Goal: Register for event/course

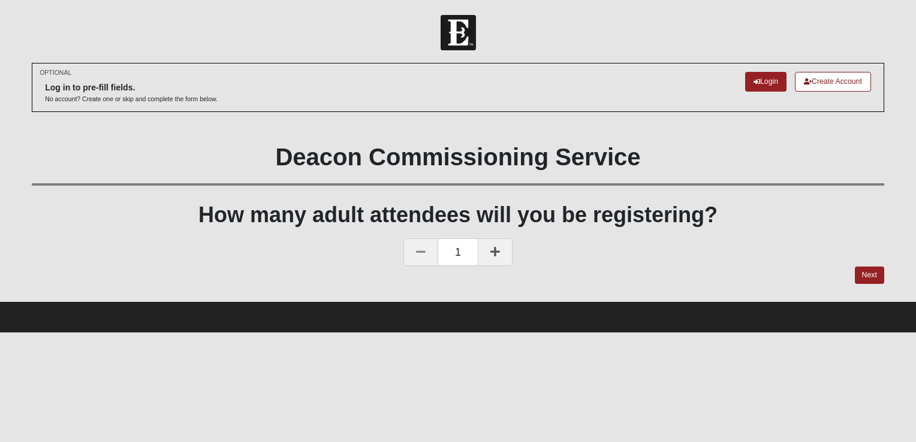
click at [501, 251] on link at bounding box center [495, 253] width 35 height 28
click at [873, 274] on link "Next" at bounding box center [869, 275] width 29 height 17
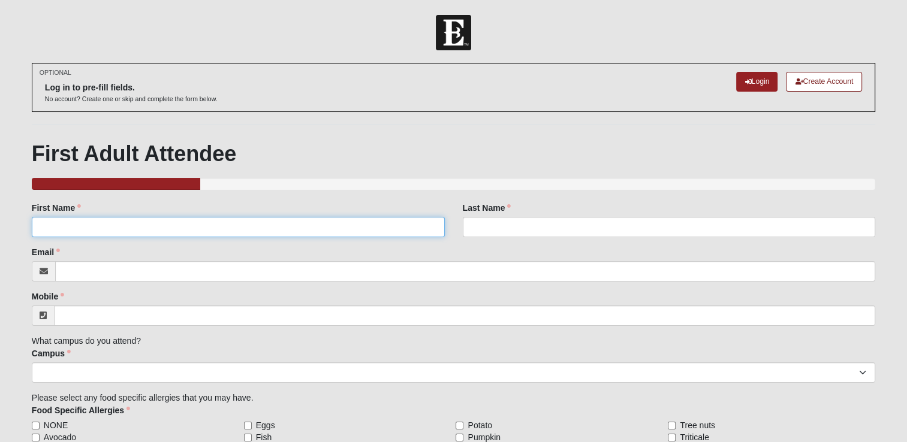
click at [263, 225] on input "First Name" at bounding box center [238, 227] width 413 height 20
type input "[PERSON_NAME]"
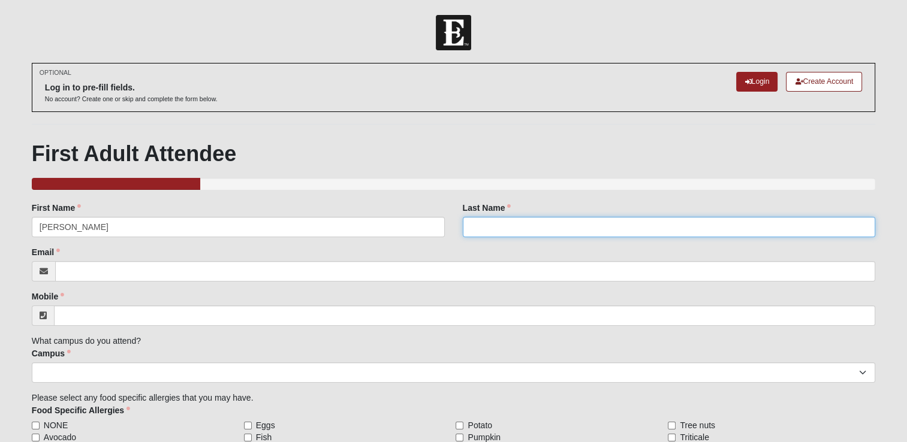
type input "[PERSON_NAME]"
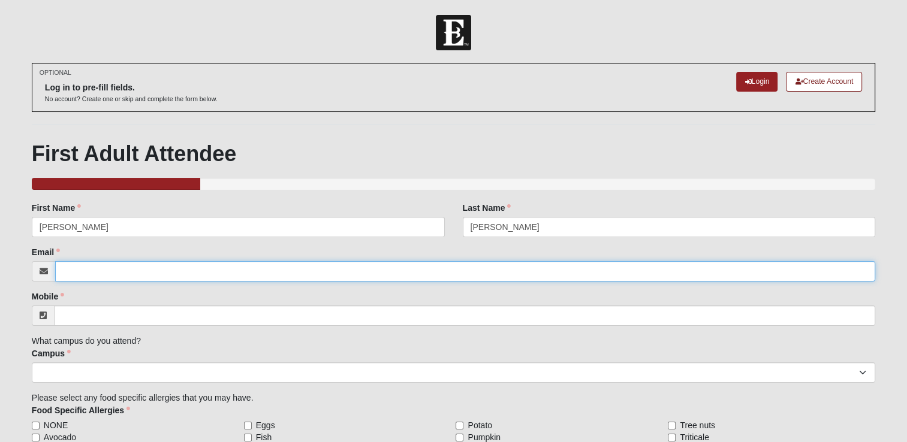
type input "[PERSON_NAME][EMAIL_ADDRESS][DOMAIN_NAME]"
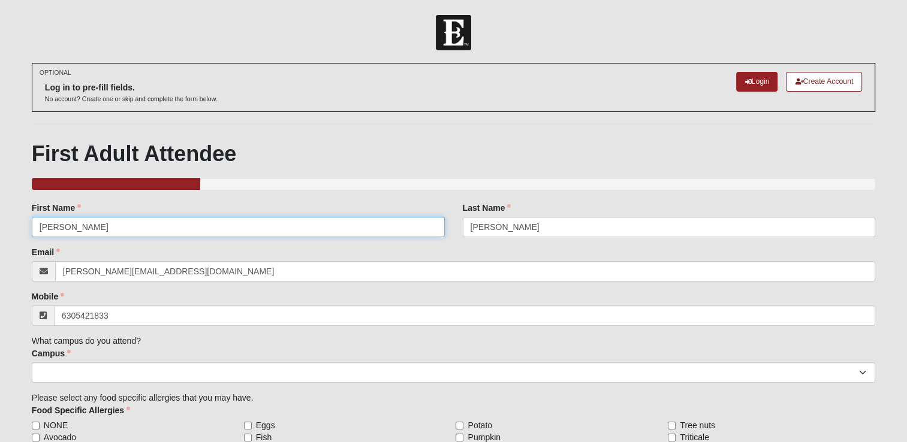
type input "[PHONE_NUMBER]"
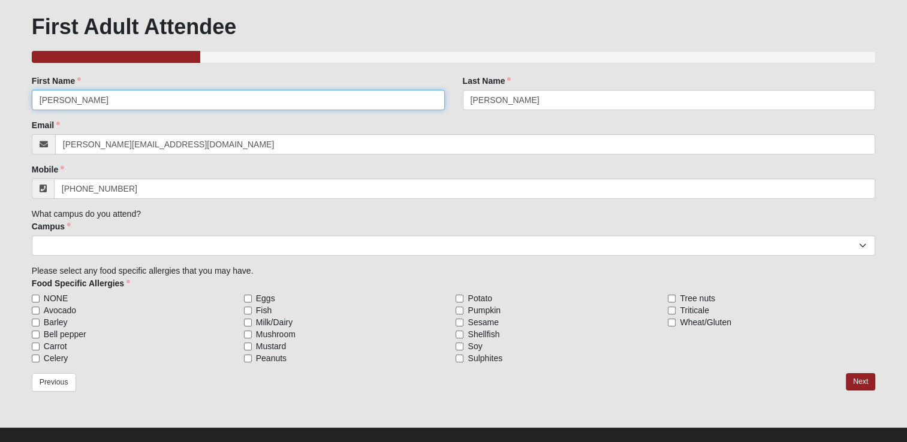
scroll to position [142, 0]
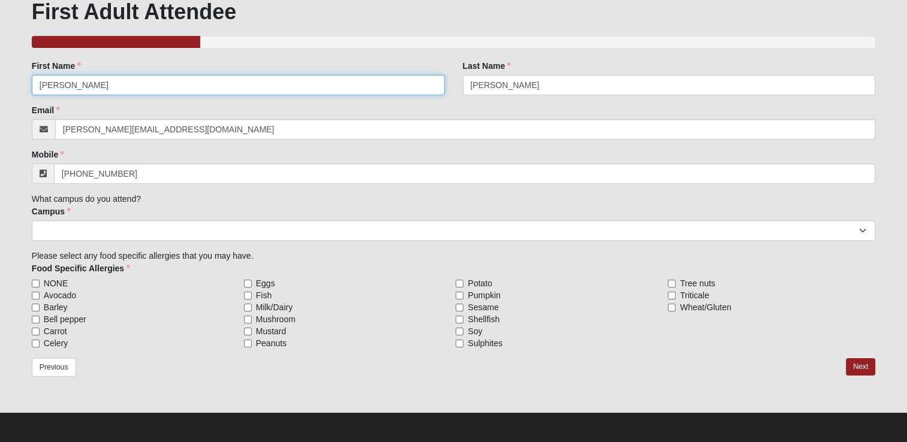
type input "[PERSON_NAME]"
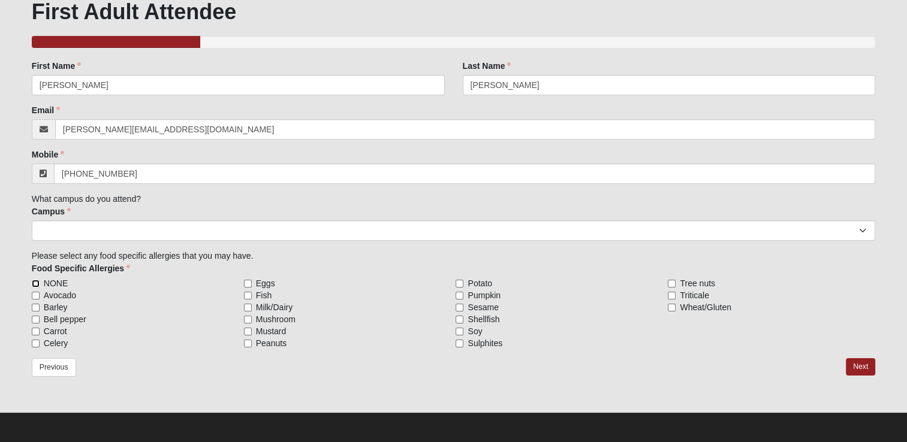
click at [37, 282] on input "NONE" at bounding box center [36, 284] width 8 height 8
checkbox input "true"
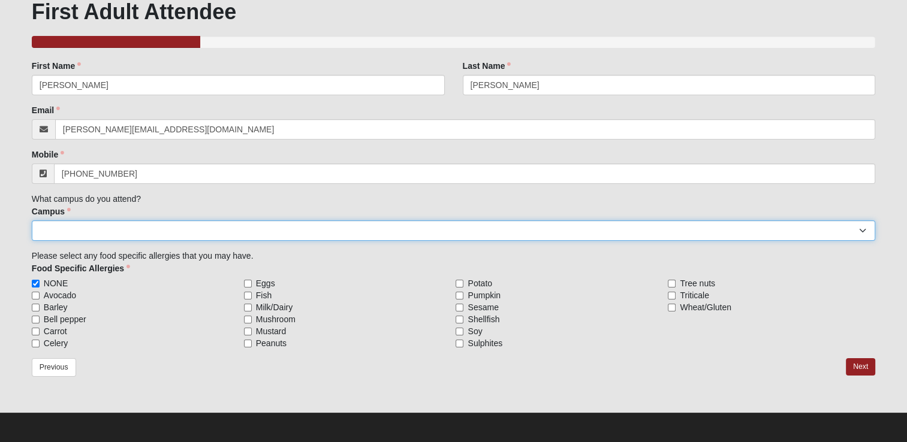
click at [866, 229] on select "Arlington Baymeadows Eleven22 Online [PERSON_NAME][GEOGRAPHIC_DATA] Jesup [GEOG…" at bounding box center [453, 231] width 843 height 20
select select "14"
click at [32, 221] on select "Arlington Baymeadows Eleven22 Online [PERSON_NAME][GEOGRAPHIC_DATA] Jesup [GEOG…" at bounding box center [453, 231] width 843 height 20
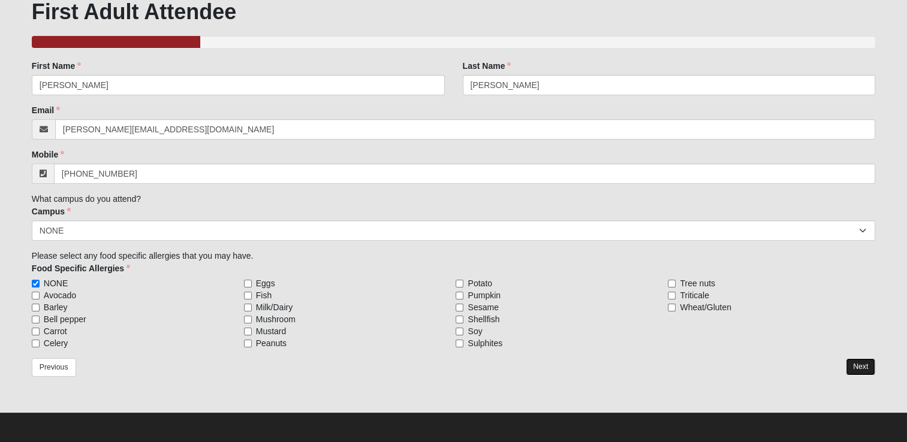
click at [861, 364] on link "Next" at bounding box center [860, 366] width 29 height 17
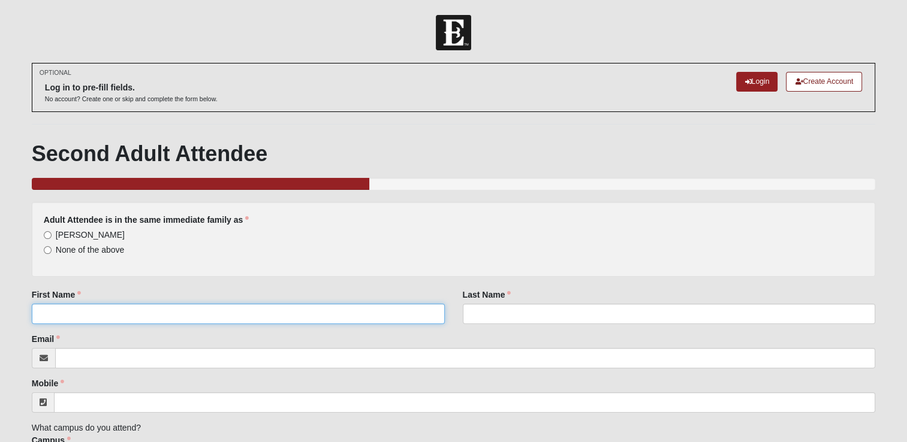
click at [309, 312] on input "First Name" at bounding box center [238, 314] width 413 height 20
type input "Rattana"
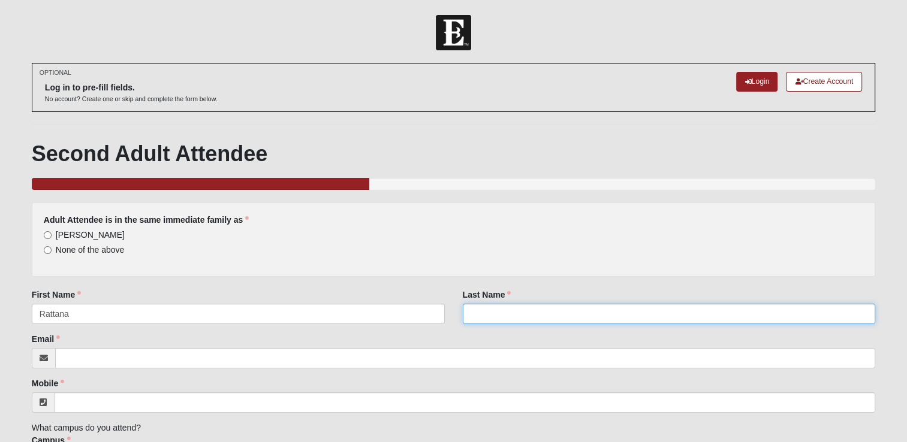
type input "Sa"
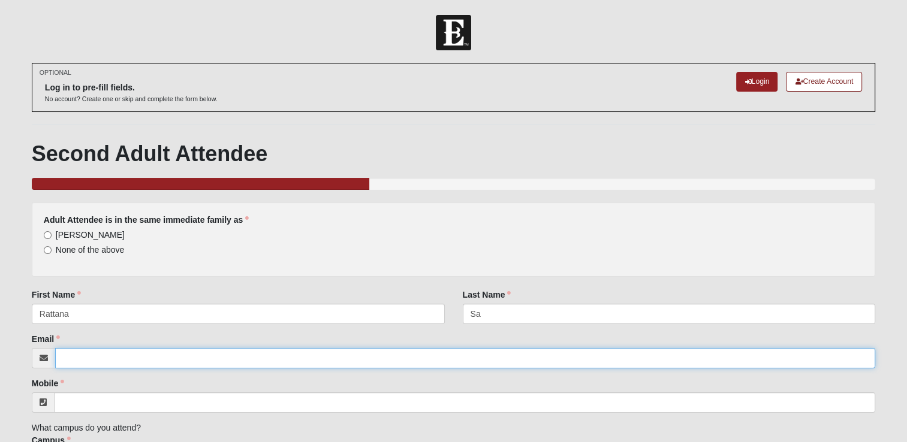
type input "[EMAIL_ADDRESS][DOMAIN_NAME]"
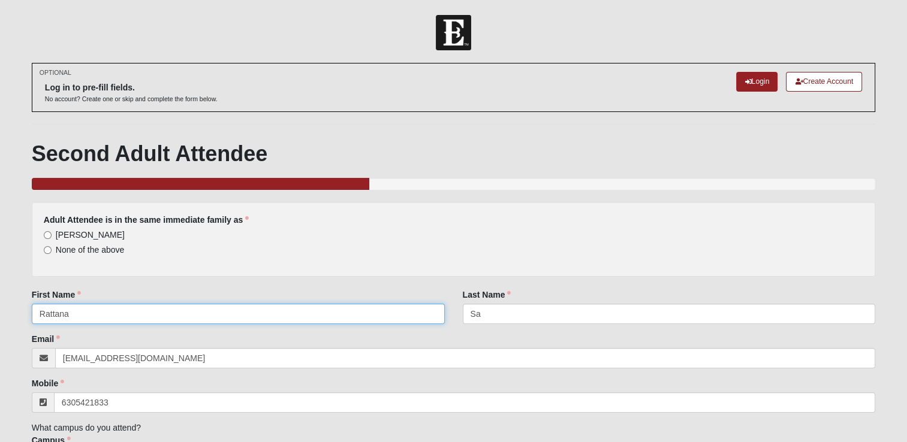
type input "[PHONE_NUMBER]"
type input "Rattana"
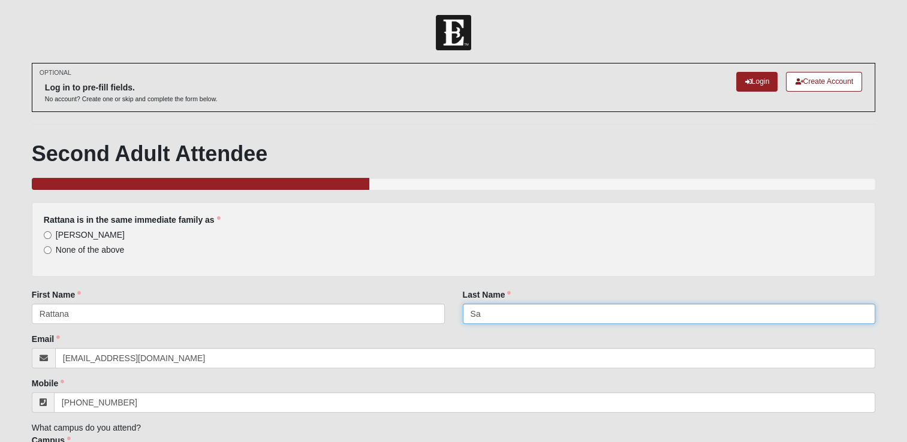
click at [482, 314] on input "Sa" at bounding box center [669, 314] width 413 height 20
type input "[PERSON_NAME]"
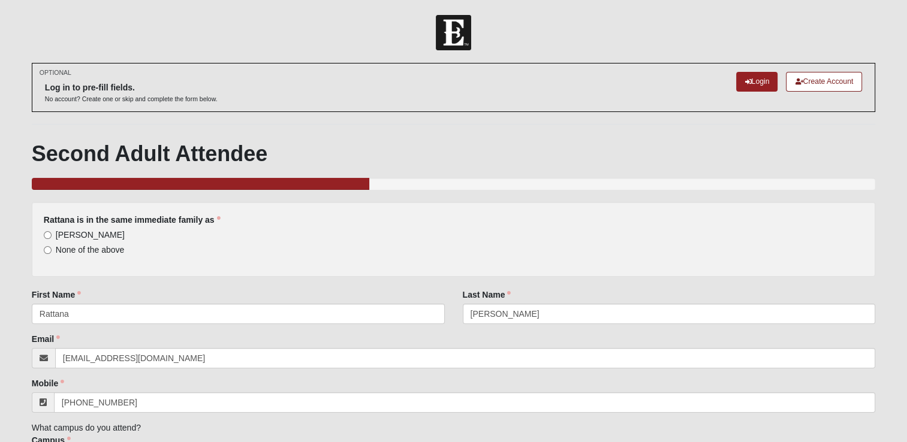
click at [330, 339] on div "Email [EMAIL_ADDRESS][DOMAIN_NAME] Email address is not valid Email is required." at bounding box center [453, 350] width 843 height 35
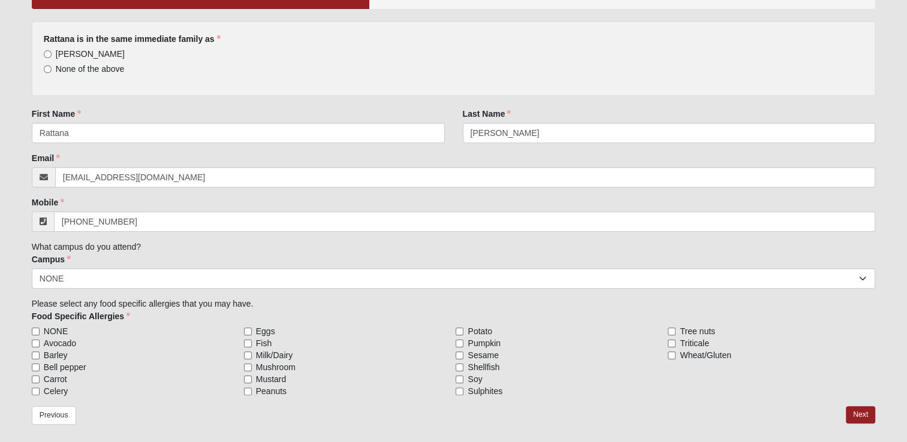
scroll to position [200, 0]
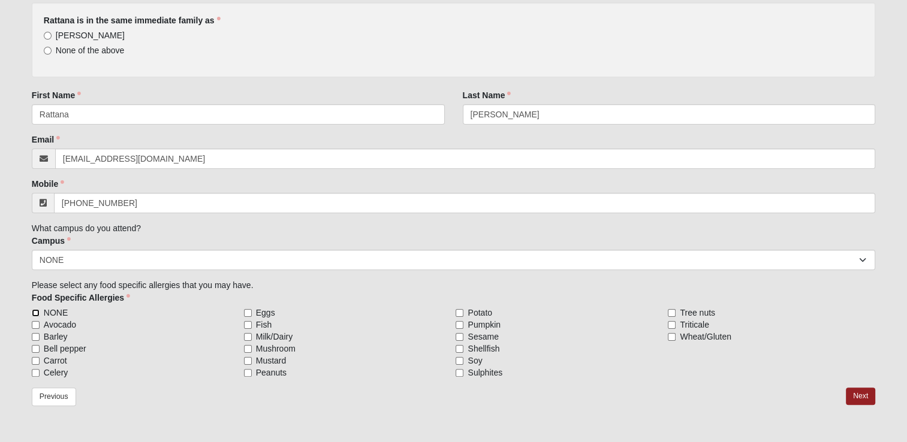
click at [36, 310] on input "NONE" at bounding box center [36, 313] width 8 height 8
checkbox input "true"
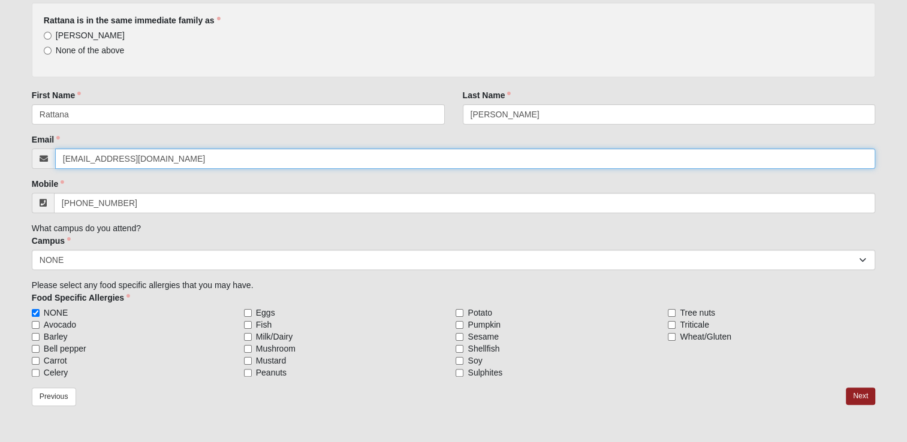
click at [165, 158] on input "[EMAIL_ADDRESS][DOMAIN_NAME]" at bounding box center [465, 159] width 820 height 20
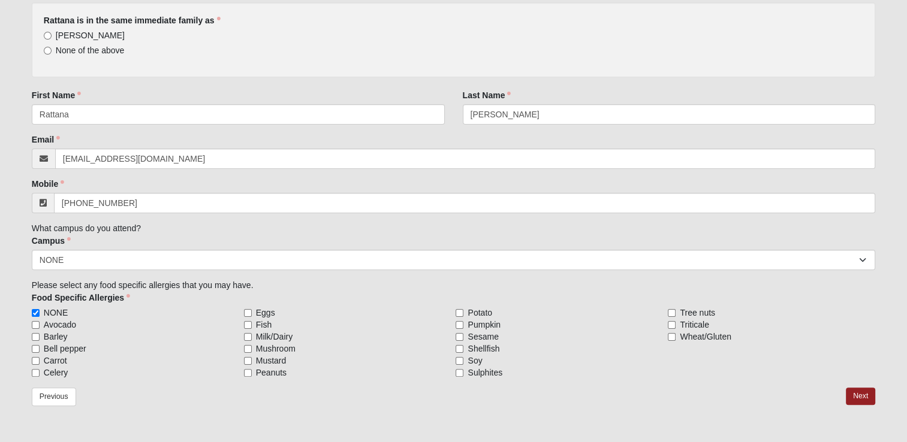
click at [335, 239] on div "Campus [GEOGRAPHIC_DATA] Eleven22 Online [PERSON_NAME][GEOGRAPHIC_DATA] Jesup M…" at bounding box center [453, 252] width 843 height 35
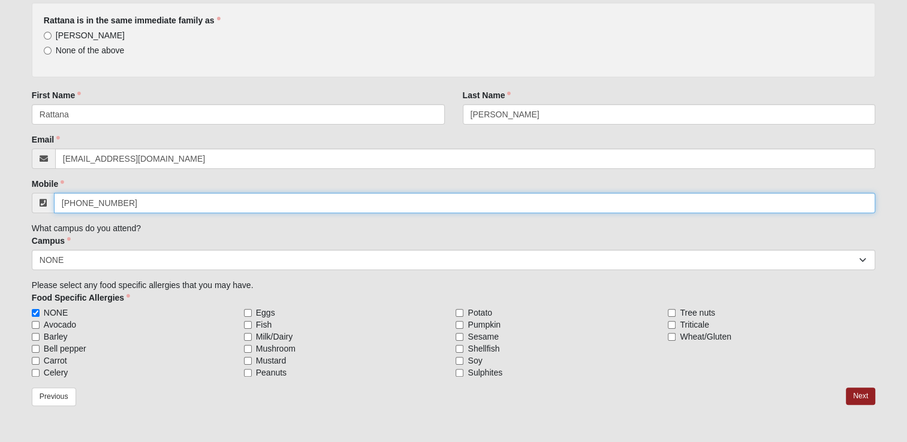
click at [128, 204] on input "[PHONE_NUMBER]" at bounding box center [464, 203] width 821 height 20
drag, startPoint x: 82, startPoint y: 200, endPoint x: 150, endPoint y: 206, distance: 68.6
click at [151, 205] on input "[PHONE_NUMBER]" at bounding box center [464, 203] width 821 height 20
type input "[PHONE_NUMBER]"
click input "submit" at bounding box center [0, 0] width 0 height 0
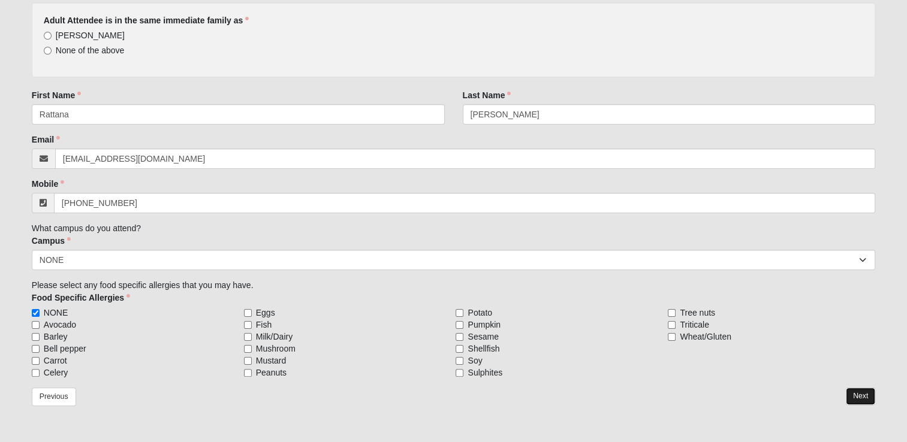
click at [864, 399] on link "Next" at bounding box center [860, 396] width 29 height 17
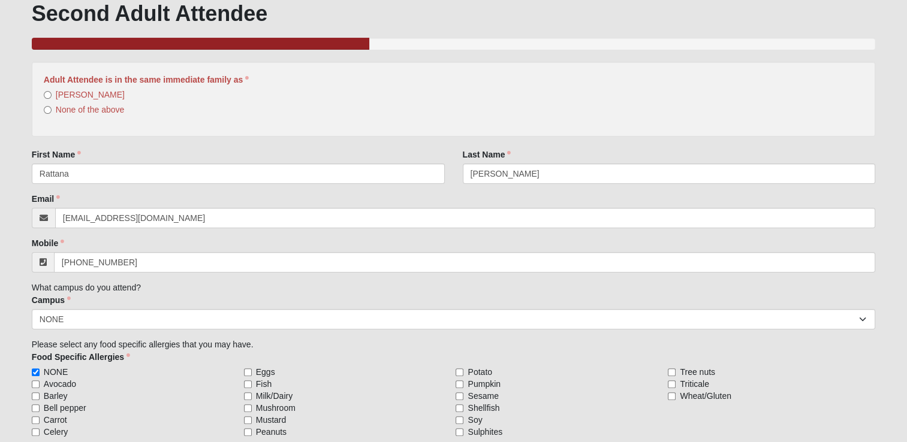
scroll to position [0, 0]
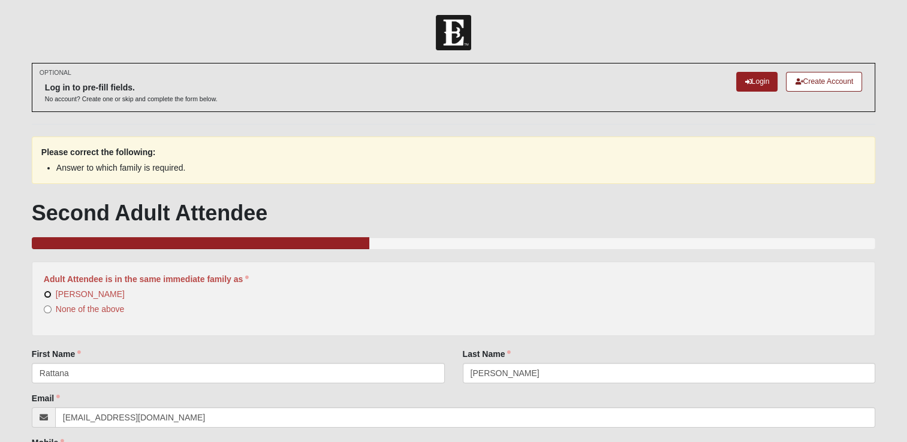
click at [46, 292] on input "[PERSON_NAME]" at bounding box center [48, 295] width 8 height 8
radio input "true"
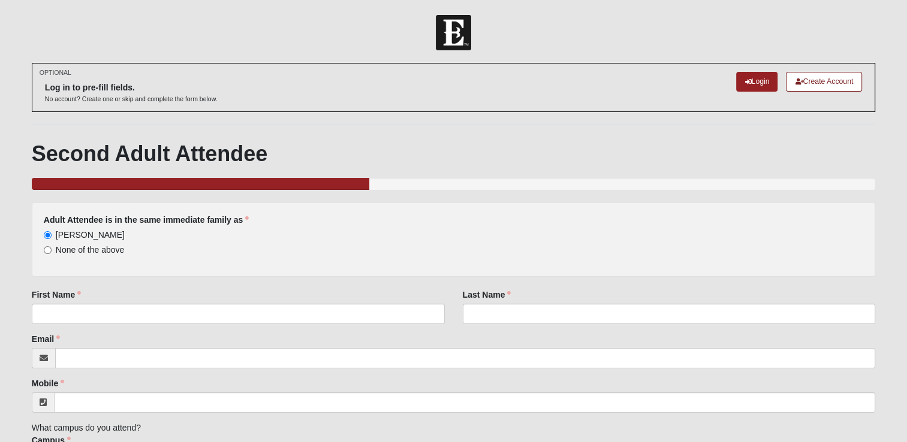
scroll to position [100, 0]
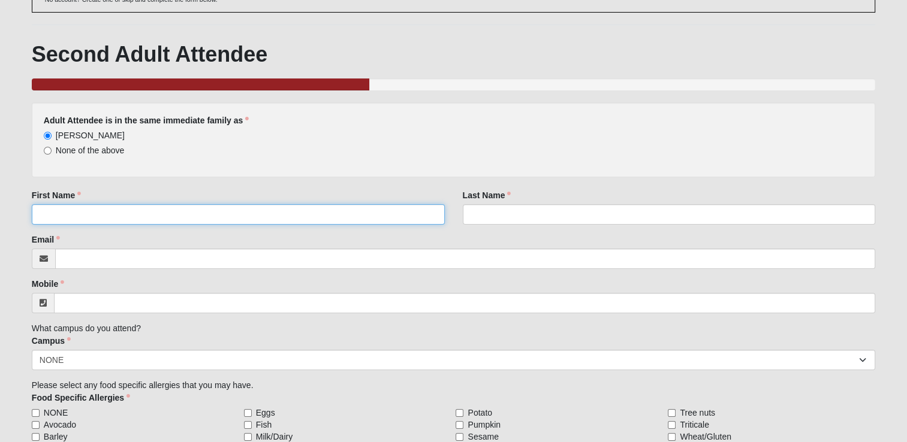
click at [235, 219] on input "First Name" at bounding box center [238, 214] width 413 height 20
type input "Rattana"
type input "[PERSON_NAME]"
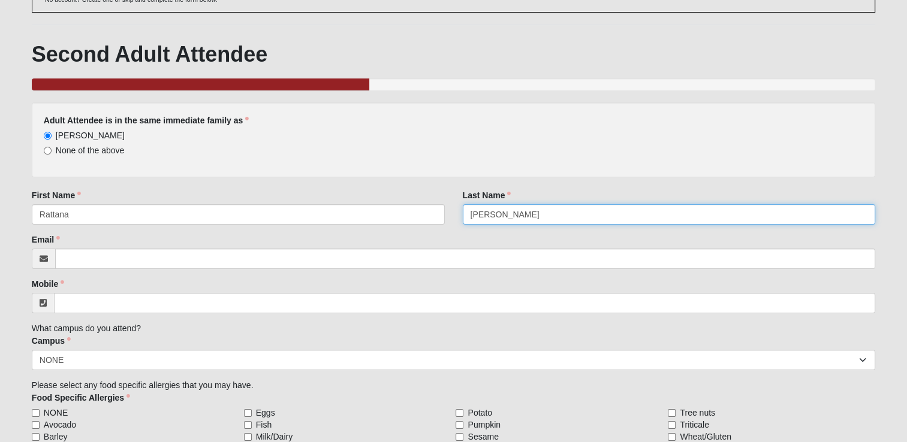
type input "[EMAIL_ADDRESS][DOMAIN_NAME]"
type input "[PHONE_NUMBER]"
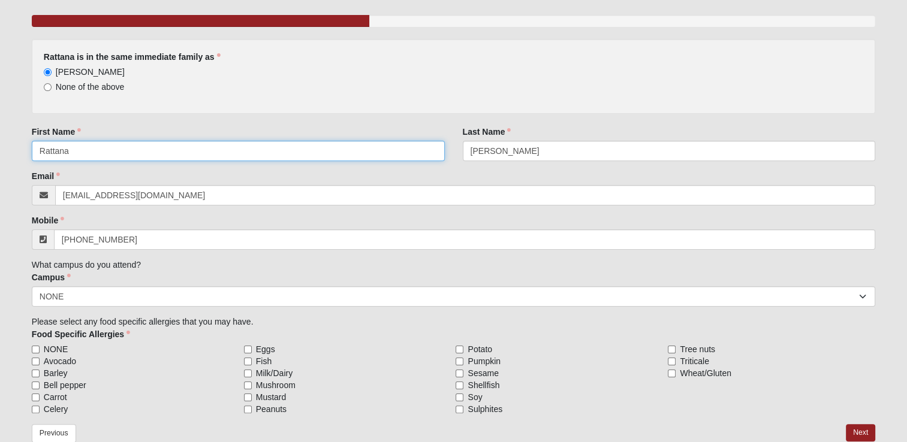
scroll to position [200, 0]
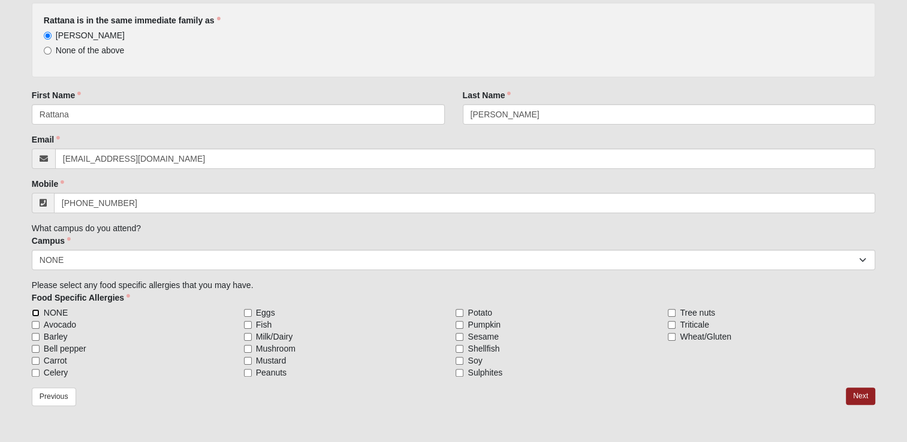
click at [34, 314] on input "NONE" at bounding box center [36, 313] width 8 height 8
checkbox input "true"
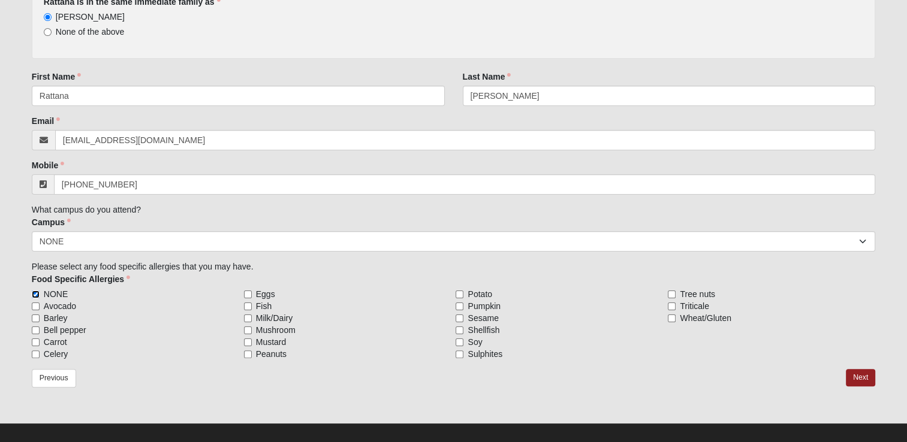
scroll to position [229, 0]
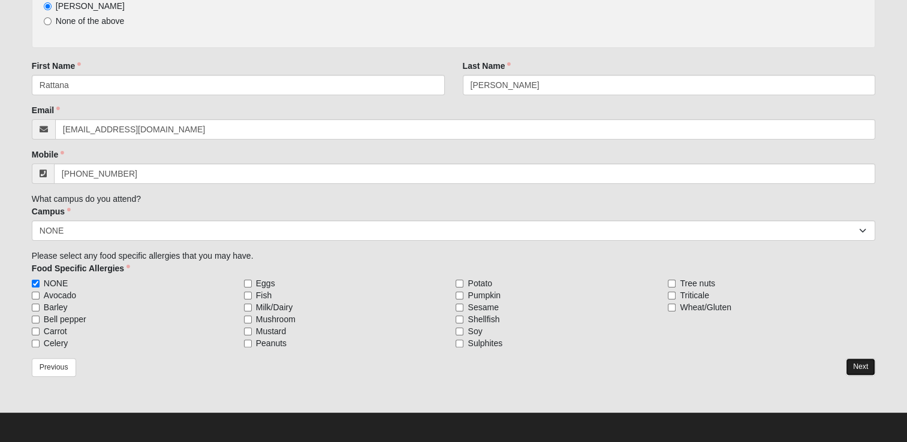
click at [855, 369] on link "Next" at bounding box center [860, 366] width 29 height 17
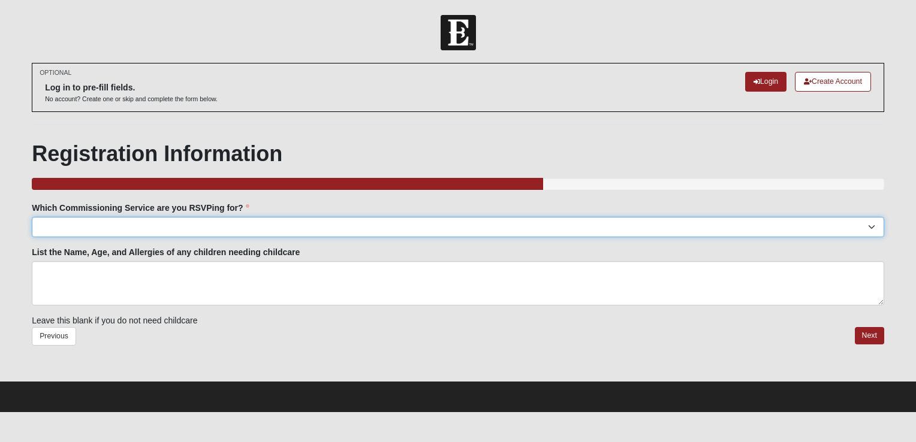
click at [871, 228] on select "[GEOGRAPHIC_DATA]: [DATE] 7:00pm | [GEOGRAPHIC_DATA] ([STREET_ADDRESS]) [GEOGRA…" at bounding box center [458, 227] width 852 height 20
select select "San Pablo: [DATE] 6:30pm | [GEOGRAPHIC_DATA]"
click at [32, 217] on select "[GEOGRAPHIC_DATA]: [DATE] 7:00pm | [GEOGRAPHIC_DATA] ([STREET_ADDRESS]) [GEOGRA…" at bounding box center [458, 227] width 852 height 20
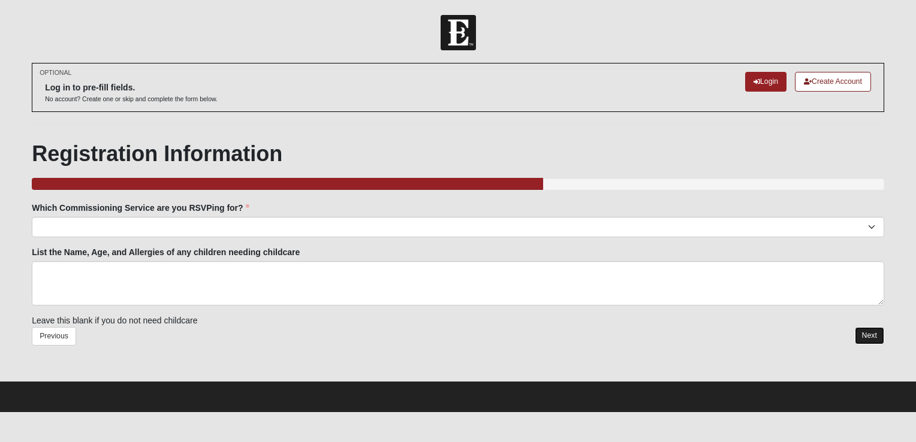
click at [870, 335] on link "Next" at bounding box center [869, 335] width 29 height 17
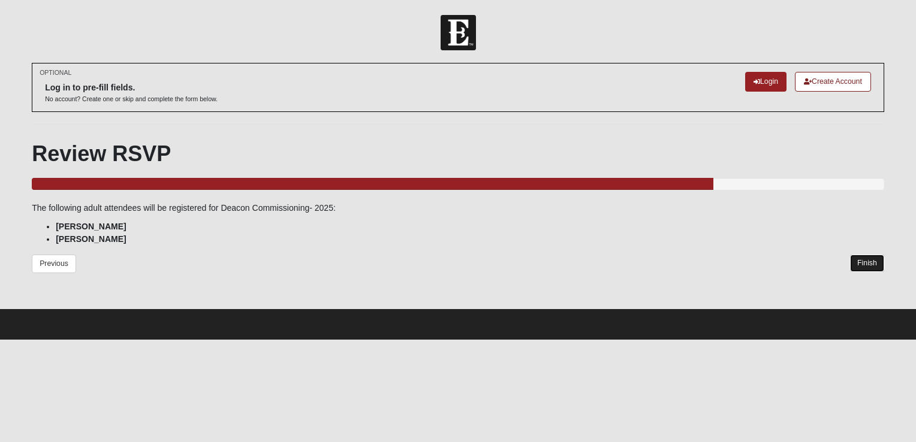
click at [875, 258] on link "Finish" at bounding box center [867, 263] width 34 height 17
